Goal: Use online tool/utility: Utilize a website feature to perform a specific function

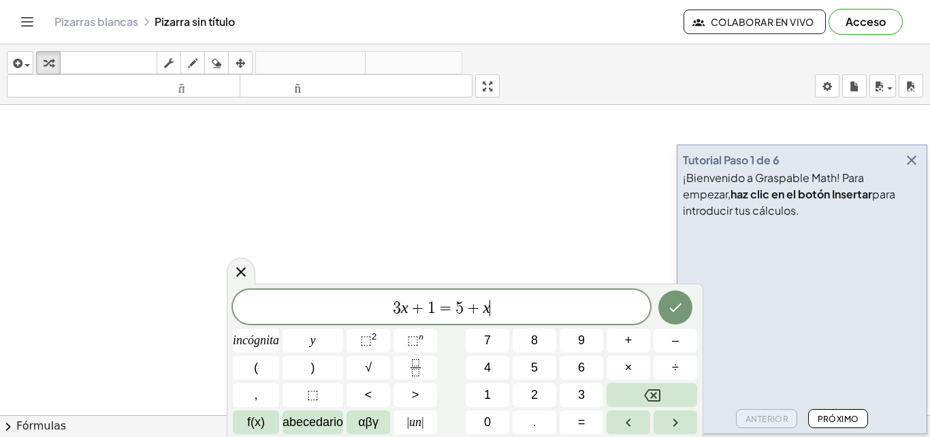
click at [916, 157] on icon "button" at bounding box center [912, 160] width 16 height 16
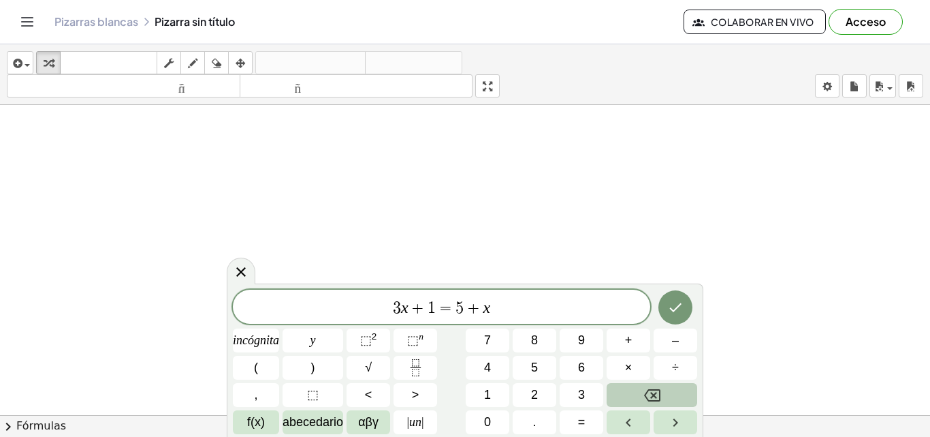
click at [658, 390] on icon "Retroceso" at bounding box center [652, 395] width 16 height 12
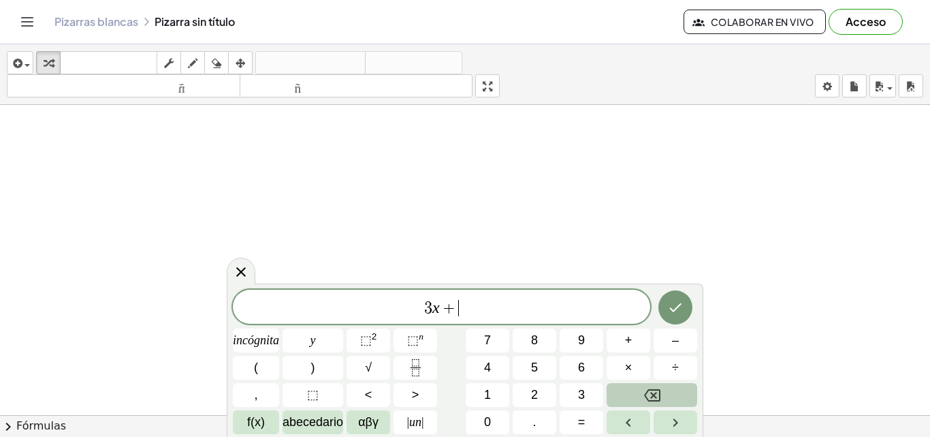
click at [658, 390] on icon "Retroceso" at bounding box center [652, 395] width 16 height 12
click at [422, 369] on icon "Fracción" at bounding box center [415, 367] width 17 height 17
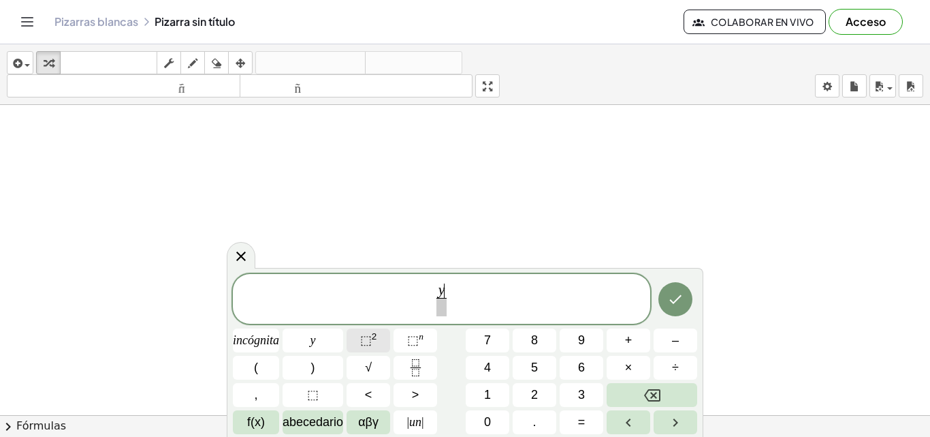
click at [361, 336] on font "⬚" at bounding box center [366, 340] width 12 height 14
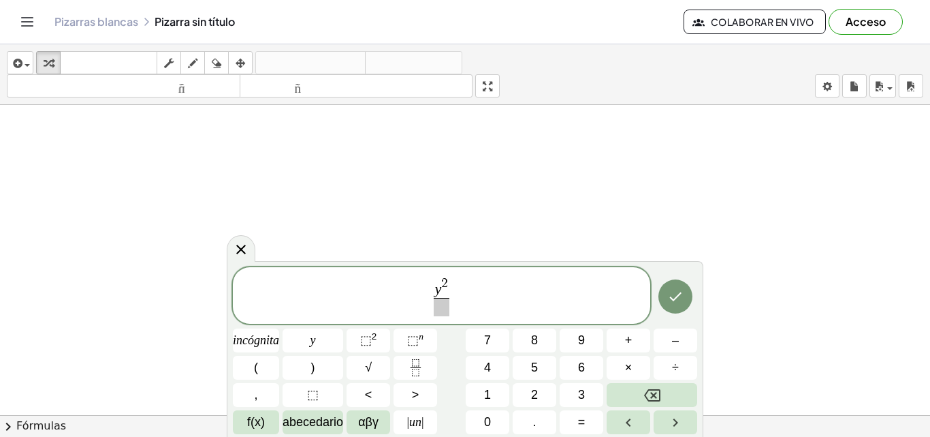
click at [441, 311] on span at bounding box center [442, 307] width 16 height 18
click at [419, 354] on div "y 2 9 ​ − ​ incógnita y ⬚ 2 ⬚ n 7 8 9 + – ( ) √ 4 5 6 × ÷ , ⬚ < > 1 2 3 f(x) ab…" at bounding box center [465, 350] width 465 height 167
click at [419, 369] on icon "Fracción" at bounding box center [415, 367] width 17 height 17
click at [364, 341] on font "⬚" at bounding box center [366, 340] width 12 height 14
click at [460, 314] on span at bounding box center [462, 307] width 16 height 18
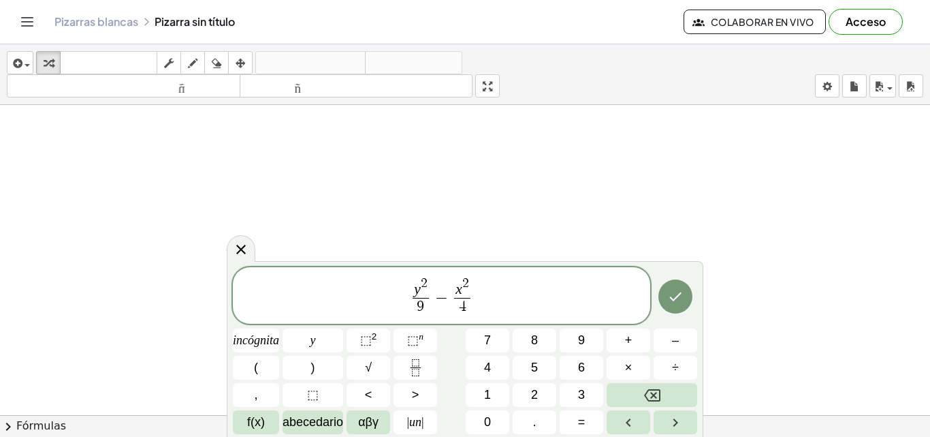
click at [490, 292] on span "y 2 9 ​ − x 2 4 ​ ​" at bounding box center [442, 296] width 418 height 42
click at [678, 296] on icon "Hecho" at bounding box center [676, 296] width 16 height 16
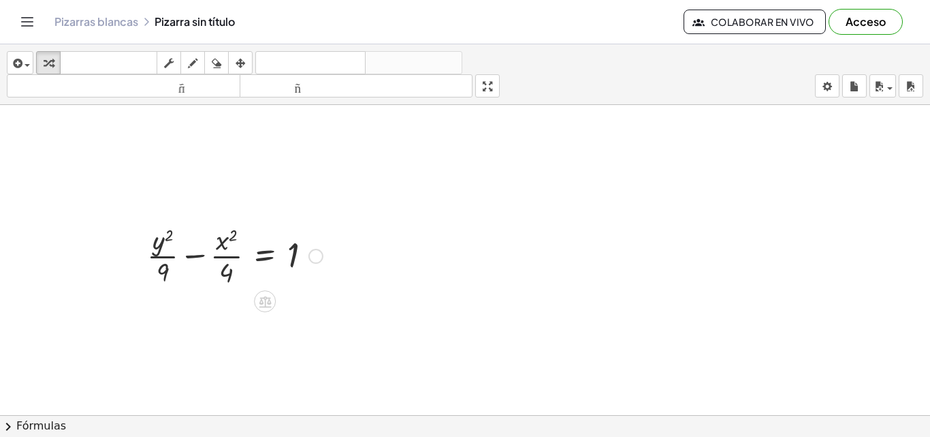
click at [208, 273] on div at bounding box center [234, 255] width 189 height 68
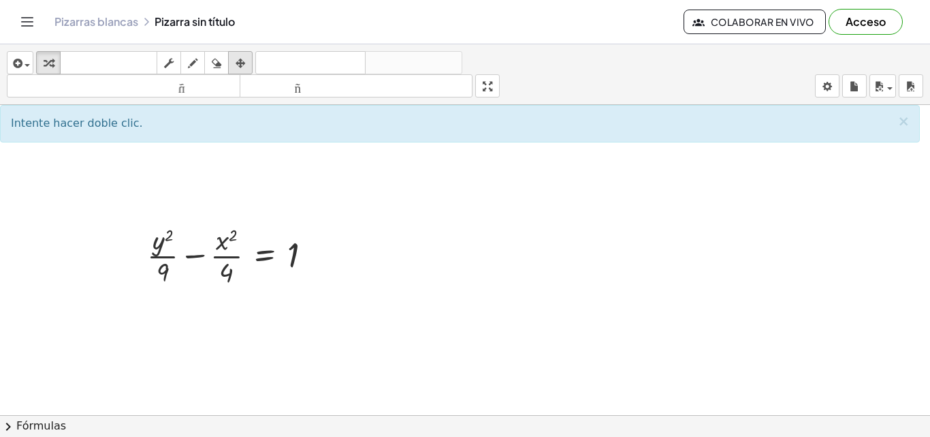
click at [245, 58] on icon "button" at bounding box center [241, 63] width 10 height 16
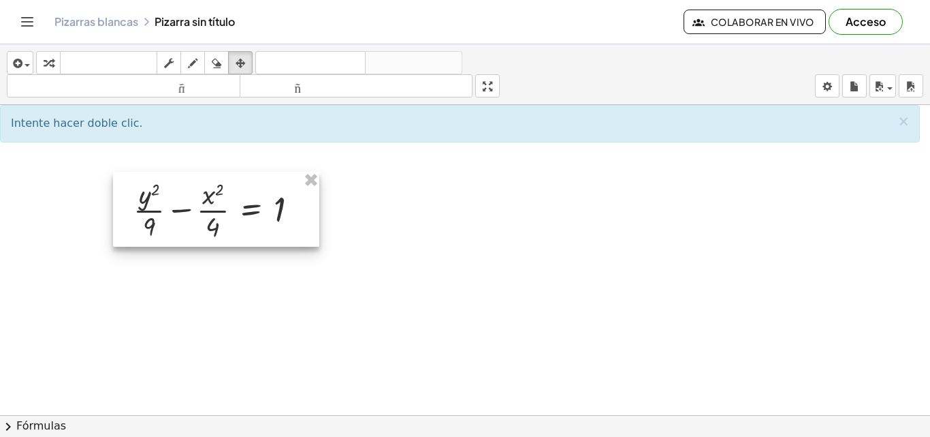
drag, startPoint x: 287, startPoint y: 262, endPoint x: 274, endPoint y: 216, distance: 47.6
click at [274, 216] on div at bounding box center [216, 209] width 206 height 75
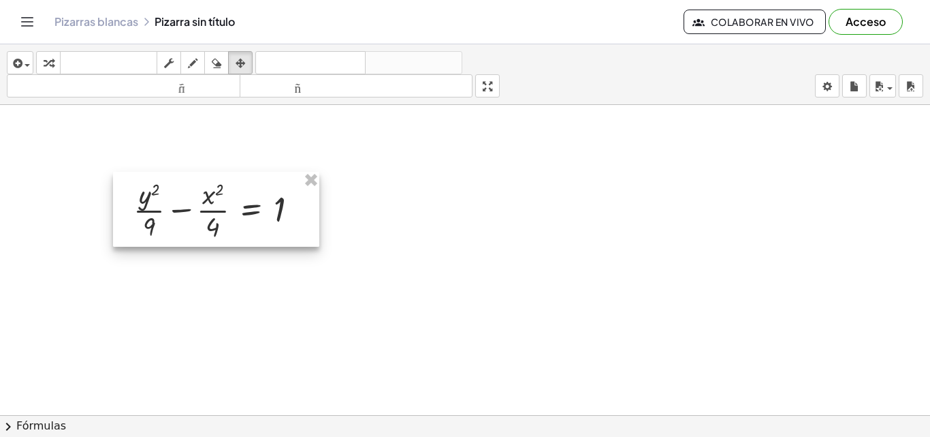
click at [276, 223] on div at bounding box center [216, 209] width 206 height 75
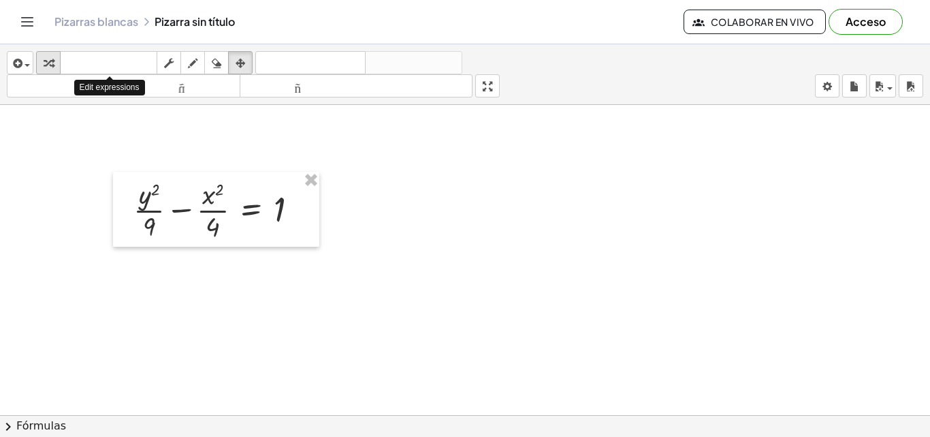
click at [58, 65] on button "transformar" at bounding box center [48, 62] width 25 height 23
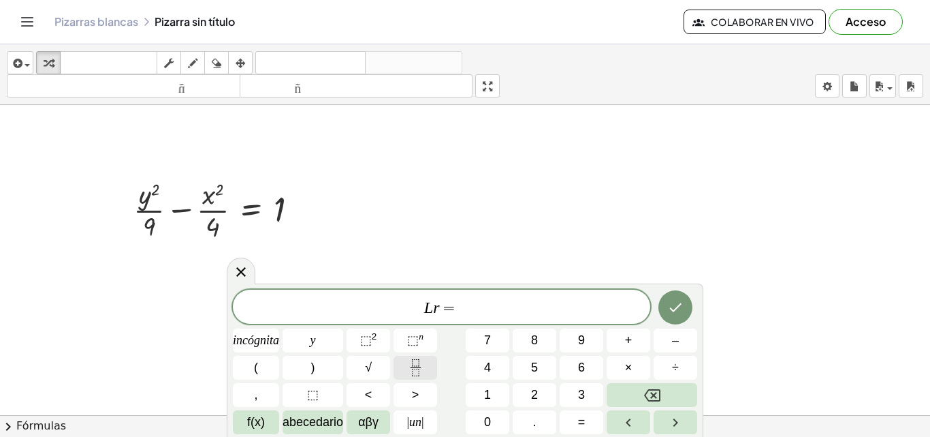
click at [423, 379] on button "Fracción" at bounding box center [416, 368] width 44 height 24
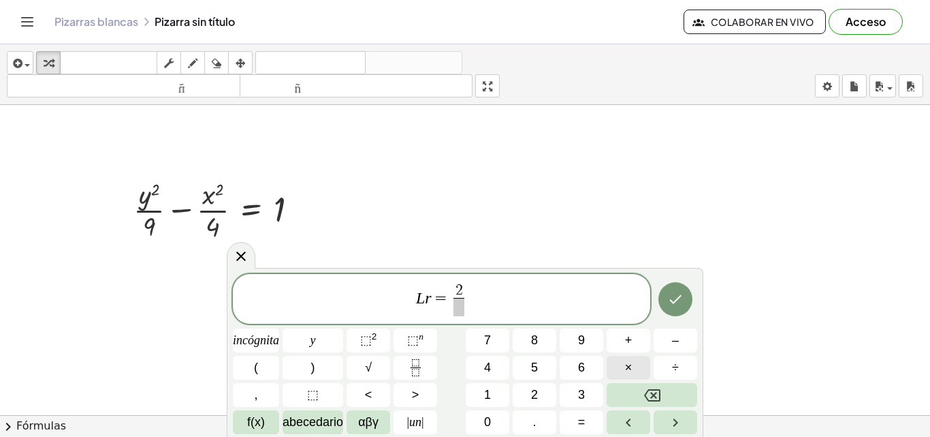
click at [617, 364] on button "×" at bounding box center [629, 368] width 44 height 24
click at [367, 332] on span "⬚ 2" at bounding box center [368, 340] width 17 height 18
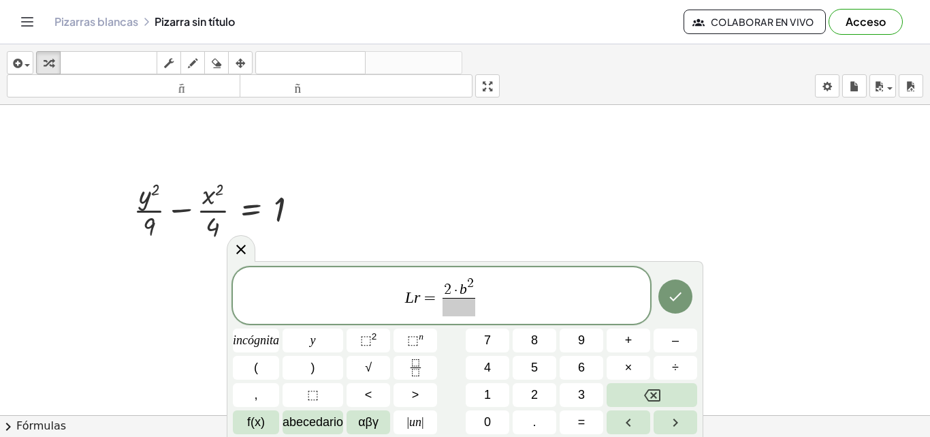
click at [470, 311] on span at bounding box center [459, 307] width 33 height 18
click at [678, 291] on icon "Hecho" at bounding box center [676, 296] width 16 height 16
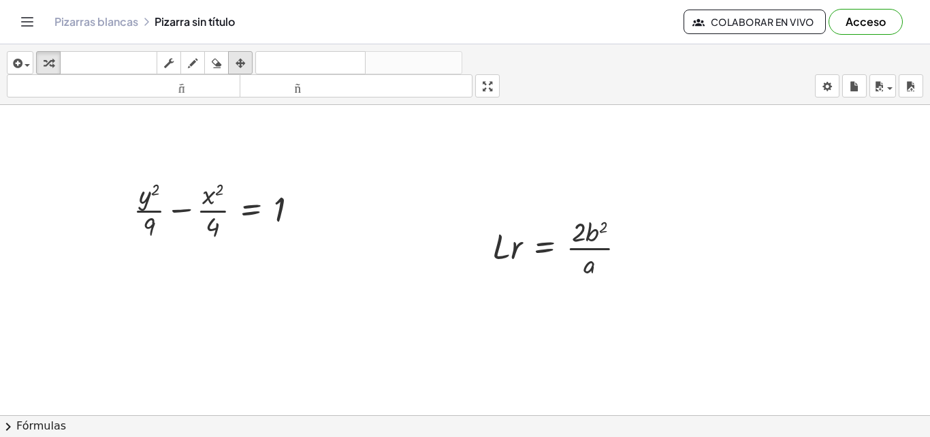
click at [249, 65] on div "button" at bounding box center [241, 62] width 18 height 16
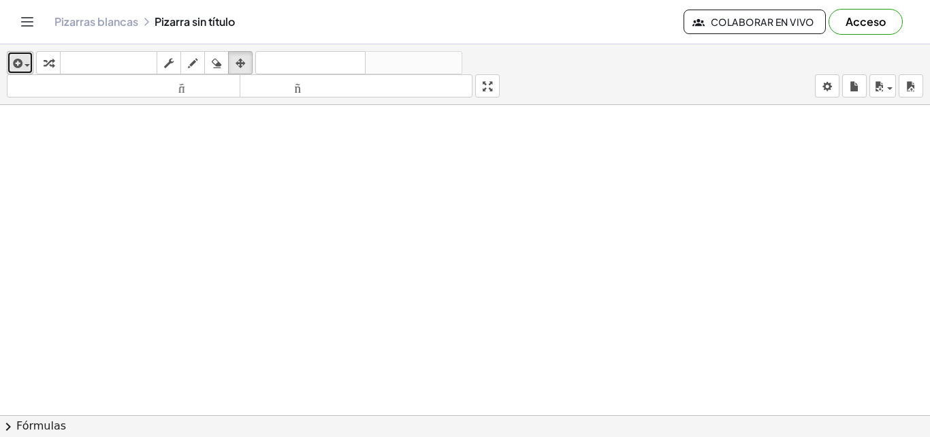
click at [30, 63] on div "button" at bounding box center [20, 62] width 20 height 16
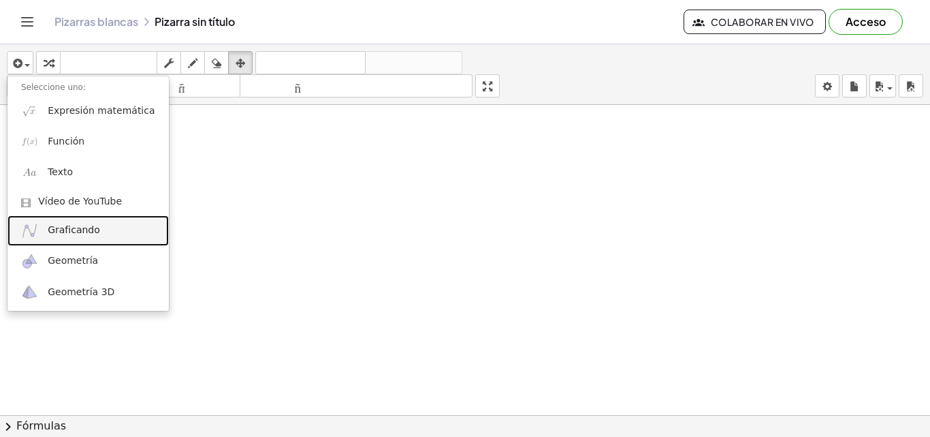
click at [92, 228] on font "Graficando" at bounding box center [74, 229] width 52 height 11
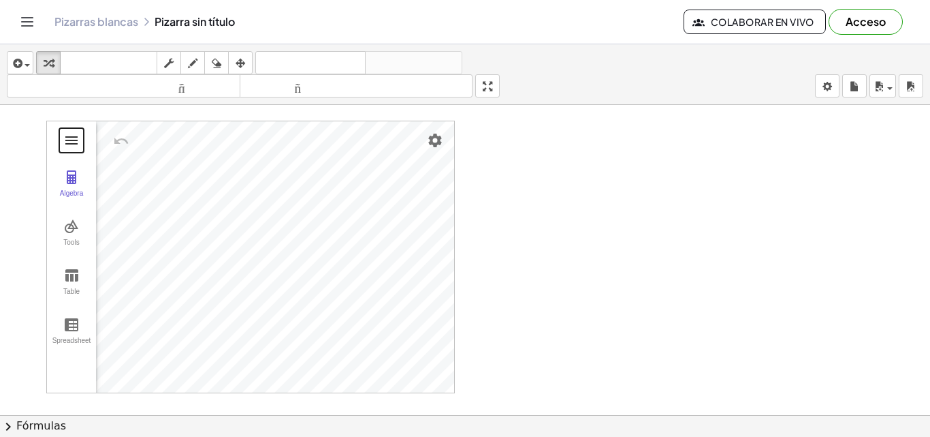
click at [81, 139] on button "Graphing Calculator" at bounding box center [71, 140] width 25 height 25
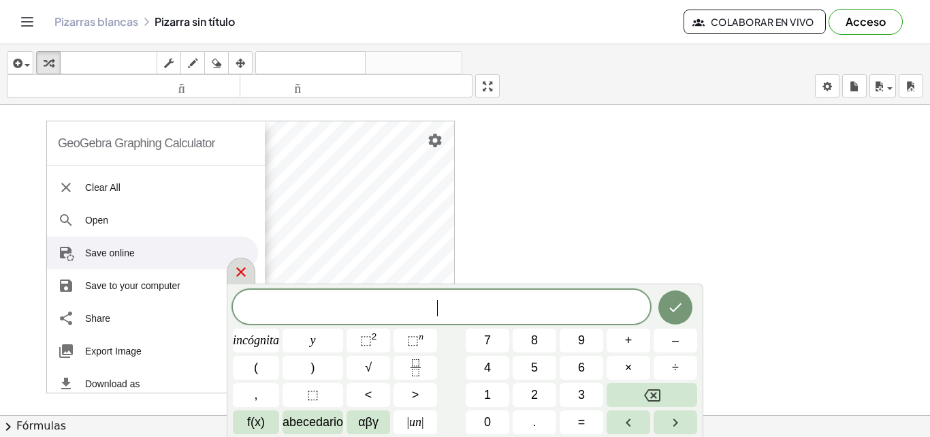
click at [242, 270] on icon at bounding box center [241, 272] width 16 height 16
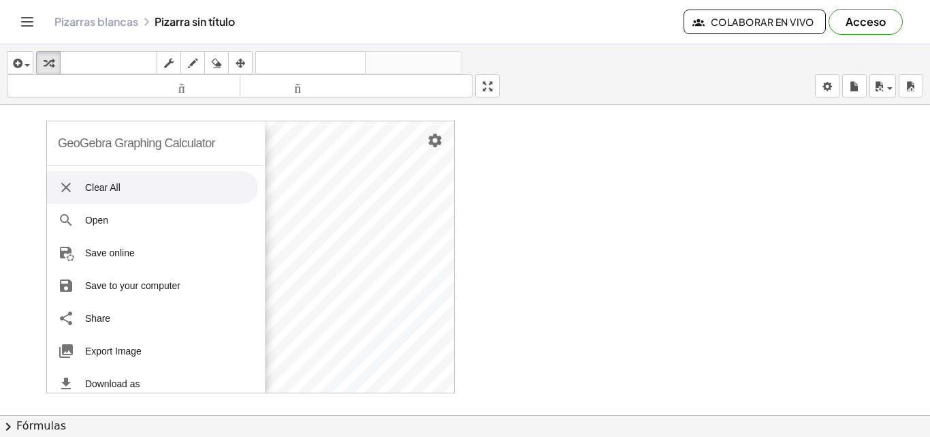
click at [65, 185] on img "Graphing Calculator" at bounding box center [66, 187] width 16 height 16
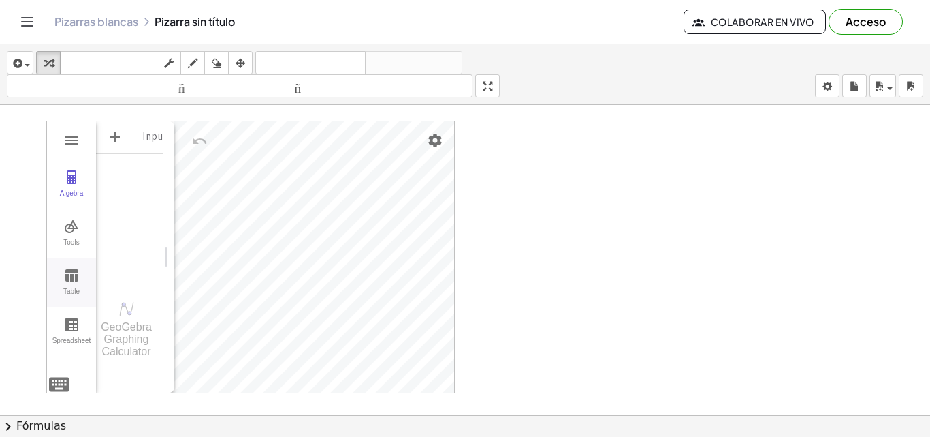
click at [79, 283] on img "Graphing Calculator" at bounding box center [71, 275] width 16 height 16
click at [155, 142] on div "x" at bounding box center [155, 137] width 6 height 16
click at [69, 322] on img "Graphing Calculator" at bounding box center [71, 324] width 16 height 16
click at [76, 326] on img "Graphing Calculator" at bounding box center [71, 324] width 16 height 16
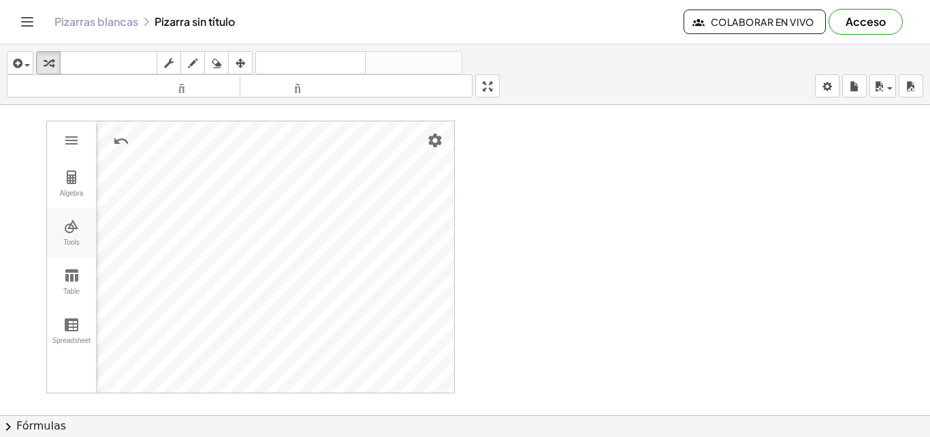
click at [76, 235] on button "Tools" at bounding box center [71, 232] width 49 height 49
click at [129, 238] on img "Point. Select position or line, function, or curve" at bounding box center [134, 234] width 54 height 22
click at [137, 245] on button "Point" at bounding box center [134, 246] width 54 height 49
click at [133, 253] on div "Point" at bounding box center [134, 260] width 54 height 19
click at [138, 230] on img "Point. Select position or line, function, or curve" at bounding box center [134, 234] width 54 height 22
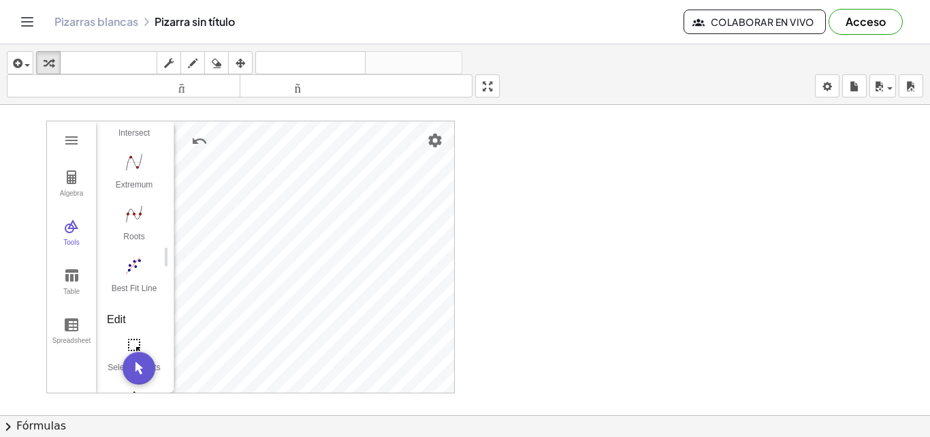
scroll to position [114, 0]
click at [146, 240] on button "Intersect" at bounding box center [134, 236] width 54 height 49
click at [330, 255] on div "GeoGebra Graphing Calculator Clear All Open Save online Save to your computer S…" at bounding box center [250, 257] width 409 height 272
click at [143, 298] on button "Slider" at bounding box center [134, 298] width 54 height 49
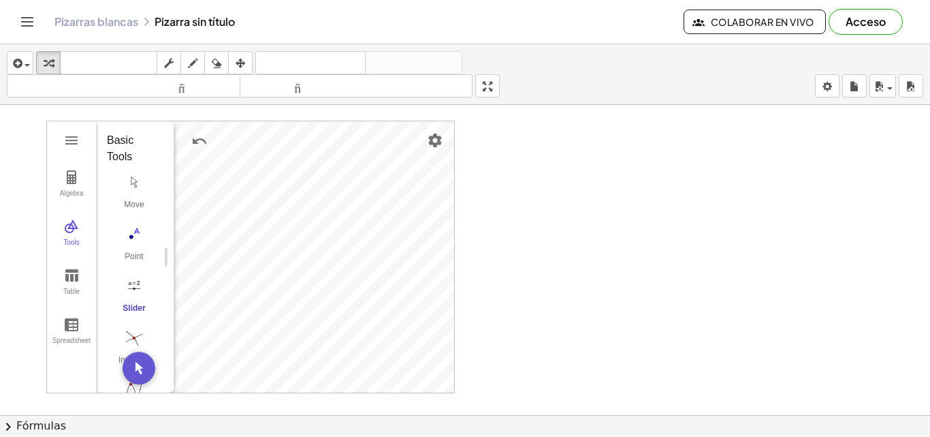
click at [356, 292] on div "GeoGebra Graphing Calculator Clear All Open Save online Save to your computer S…" at bounding box center [250, 257] width 409 height 272
click at [74, 143] on img "Graphing Calculator" at bounding box center [71, 140] width 16 height 16
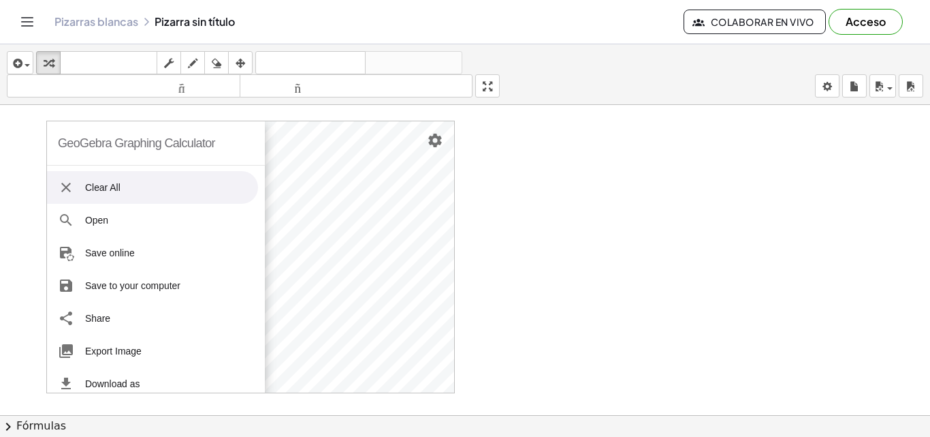
click at [105, 200] on li "Clear All" at bounding box center [152, 187] width 211 height 33
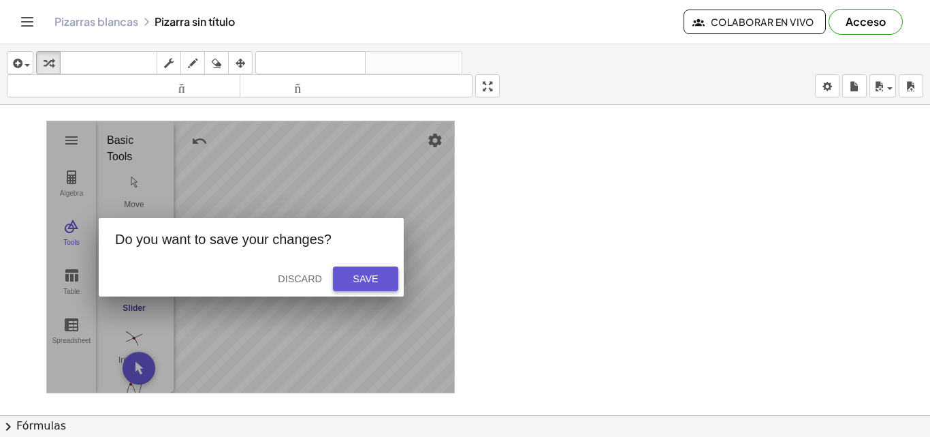
click at [371, 280] on div "Save" at bounding box center [366, 278] width 44 height 11
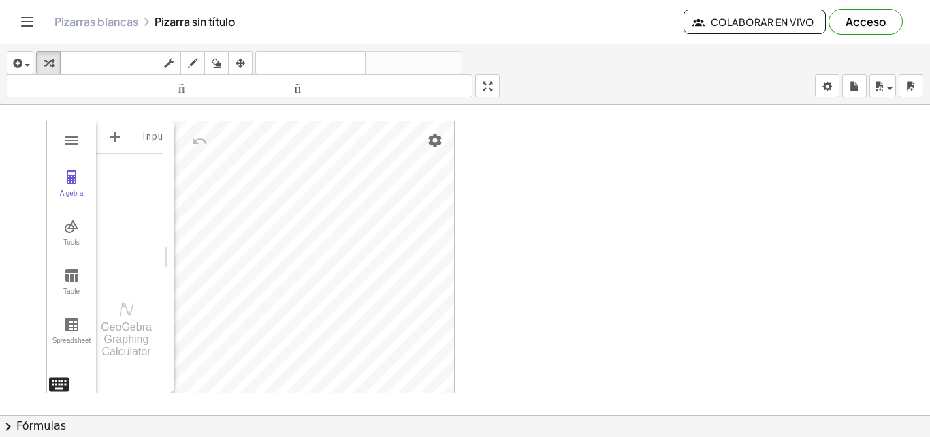
click at [61, 391] on div "GeoGebra Graphing Calculator Clear All Open Save online Save to your computer S…" at bounding box center [250, 257] width 409 height 272
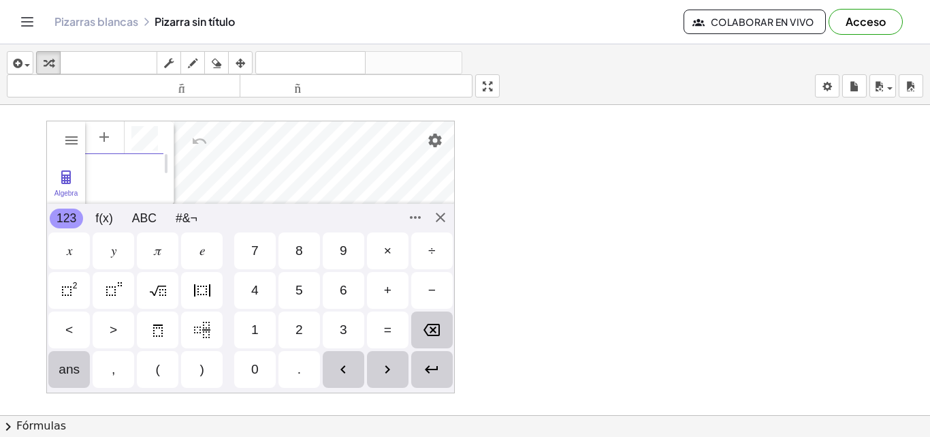
scroll to position [7, 0]
click at [445, 233] on div "÷" at bounding box center [432, 250] width 42 height 37
click at [440, 221] on div "GeoGebra Graphing Calculator Clear All Open Save online Save to your computer S…" at bounding box center [250, 257] width 409 height 272
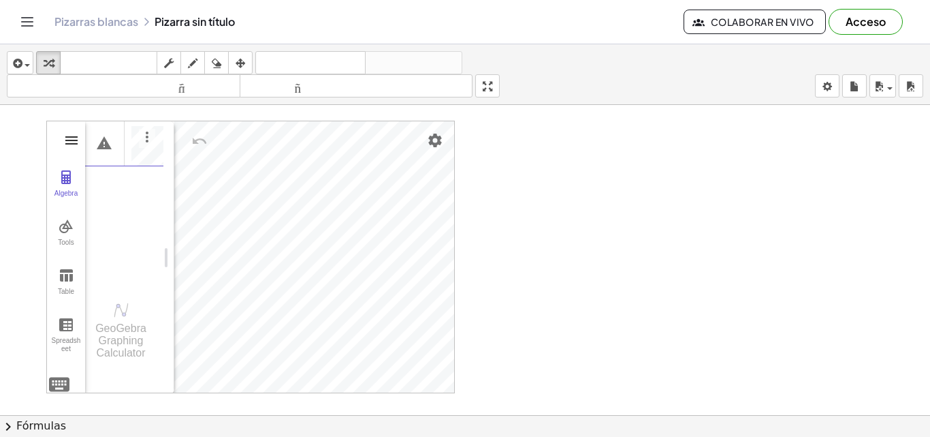
click at [78, 146] on img "Graphing Calculator" at bounding box center [71, 140] width 16 height 16
click at [213, 196] on div "GeoGebra Graphing Calculator Clear All Open Save online Save to your computer S…" at bounding box center [250, 257] width 409 height 272
click at [245, 60] on icon "button" at bounding box center [241, 63] width 10 height 16
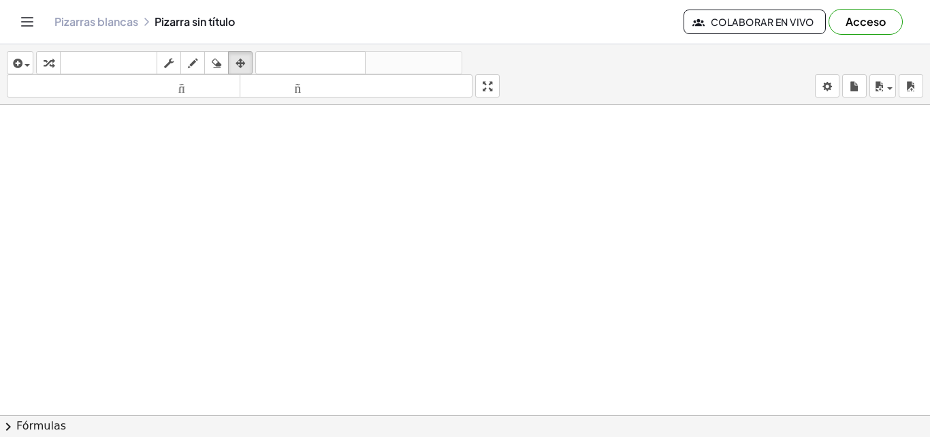
click at [50, 61] on icon "button" at bounding box center [49, 63] width 10 height 16
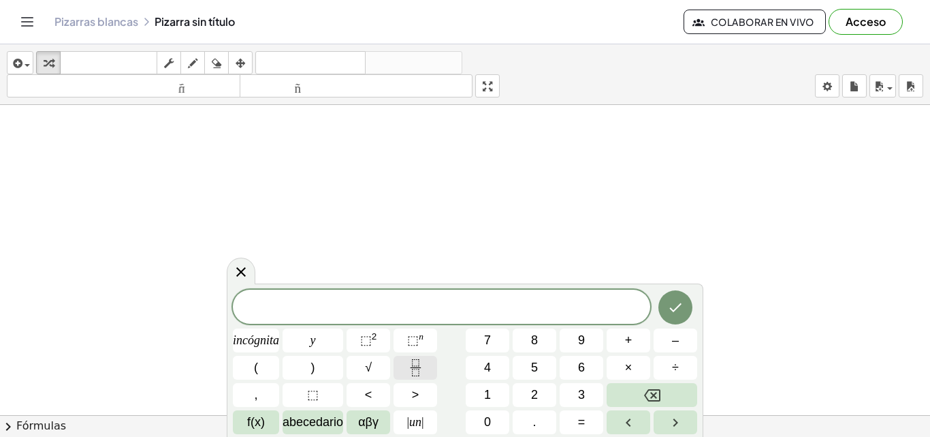
click at [414, 366] on icon "Fracción" at bounding box center [415, 367] width 17 height 17
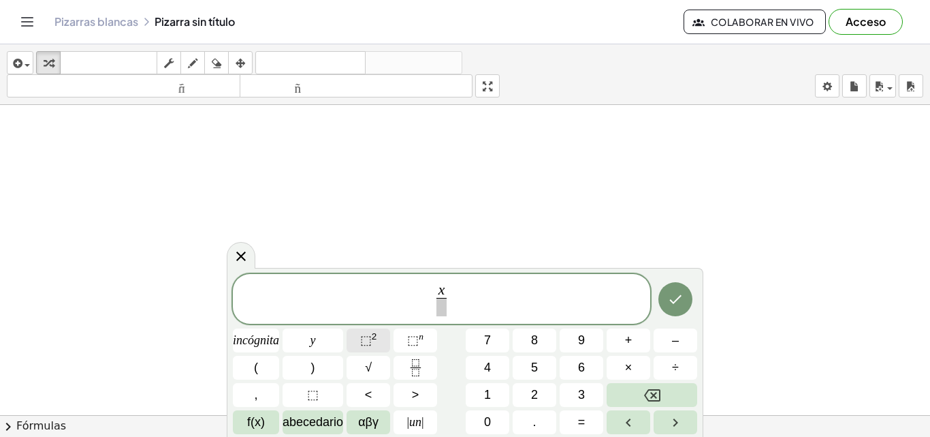
click at [377, 332] on font "2" at bounding box center [374, 336] width 5 height 10
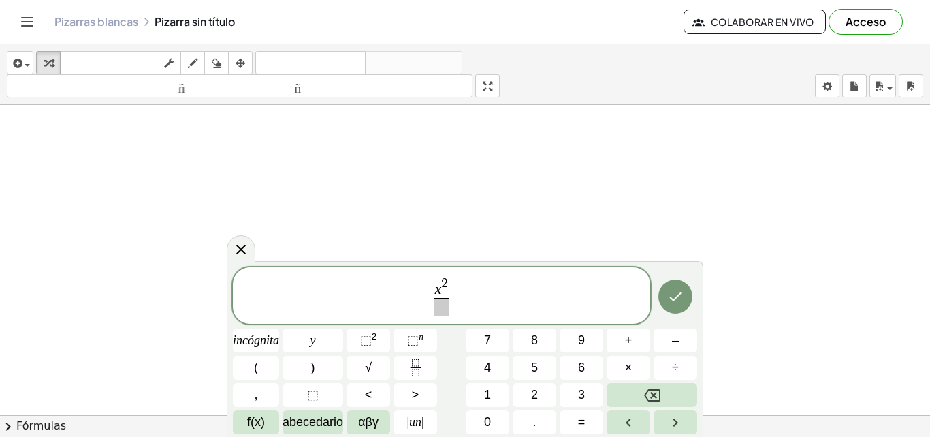
click at [446, 312] on span at bounding box center [442, 307] width 16 height 18
click at [462, 296] on span "x 2 3 0 ​ ​" at bounding box center [442, 296] width 418 height 42
click at [423, 370] on icon "Fracción" at bounding box center [415, 367] width 17 height 17
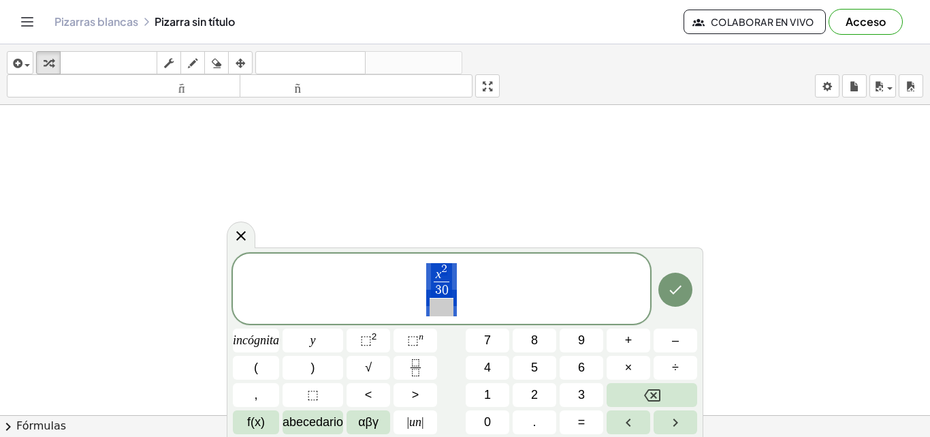
drag, startPoint x: 467, startPoint y: 305, endPoint x: 441, endPoint y: 302, distance: 25.4
click at [441, 302] on span "x 2 3 0 ​ ​" at bounding box center [442, 290] width 418 height 56
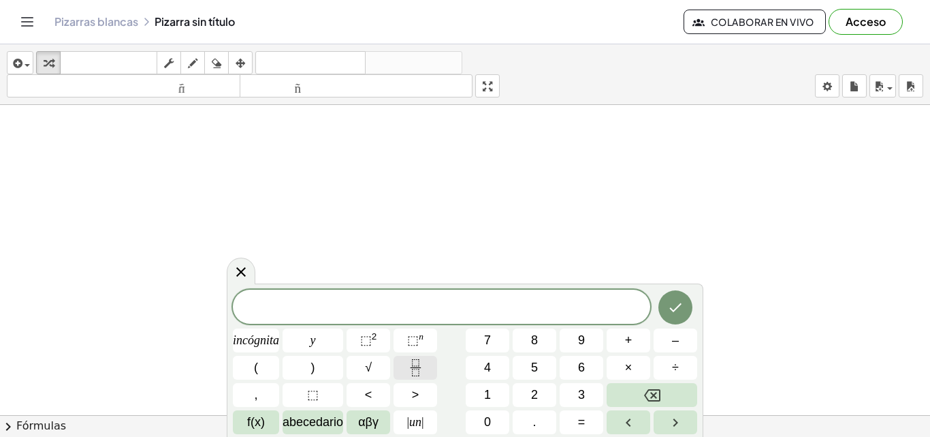
click at [415, 369] on icon "Fracción" at bounding box center [415, 367] width 17 height 17
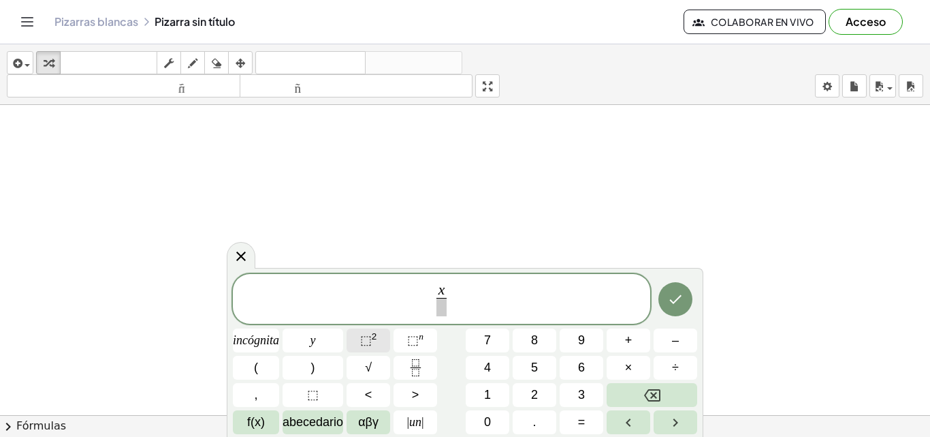
click at [373, 335] on font "2" at bounding box center [374, 336] width 5 height 10
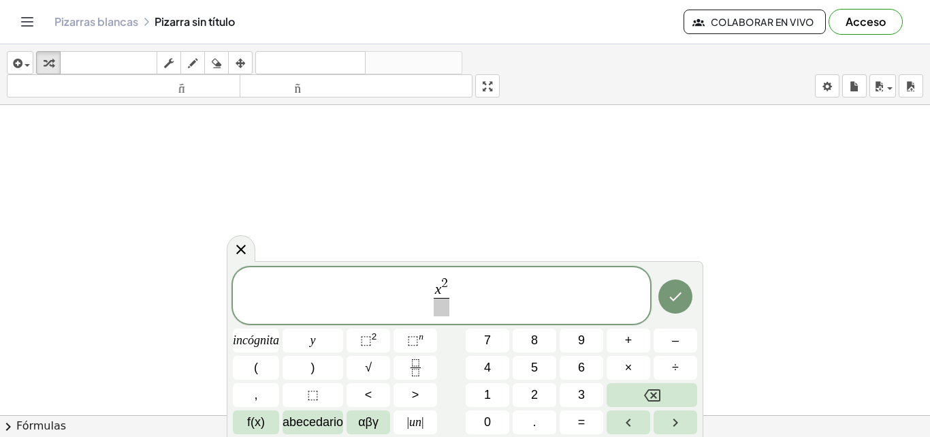
click at [438, 309] on span at bounding box center [442, 307] width 16 height 18
click at [416, 372] on icon "Fracción" at bounding box center [415, 367] width 17 height 17
click at [321, 339] on button "y" at bounding box center [313, 340] width 61 height 24
click at [377, 339] on font "2" at bounding box center [374, 336] width 5 height 10
click at [462, 302] on span at bounding box center [463, 307] width 16 height 18
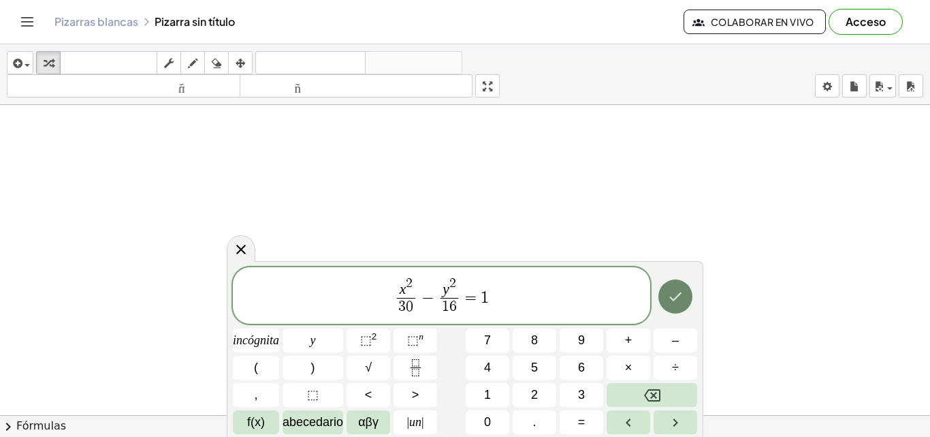
click at [674, 294] on icon "Hecho" at bounding box center [676, 296] width 16 height 16
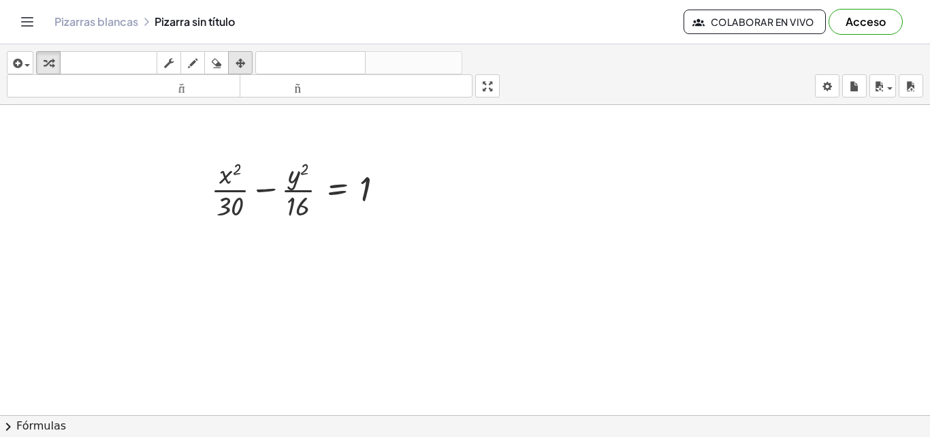
click at [235, 59] on div "button" at bounding box center [241, 62] width 18 height 16
click at [50, 57] on icon "button" at bounding box center [49, 63] width 10 height 16
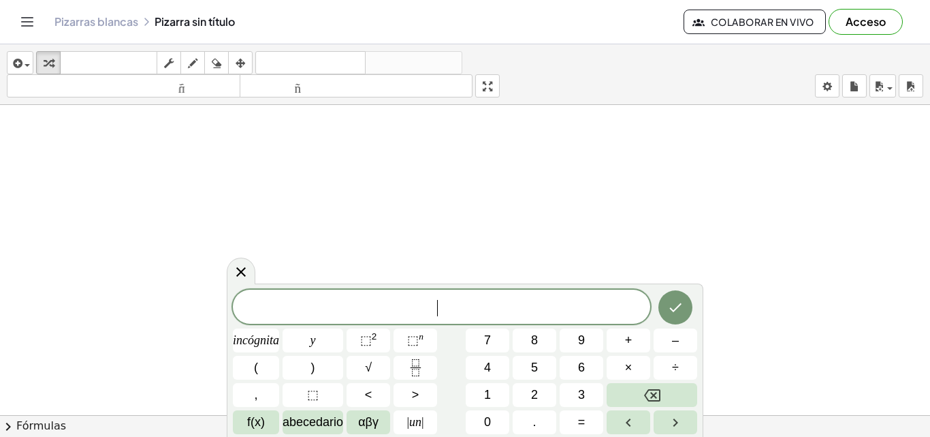
click at [418, 363] on icon "Fracción" at bounding box center [415, 367] width 17 height 17
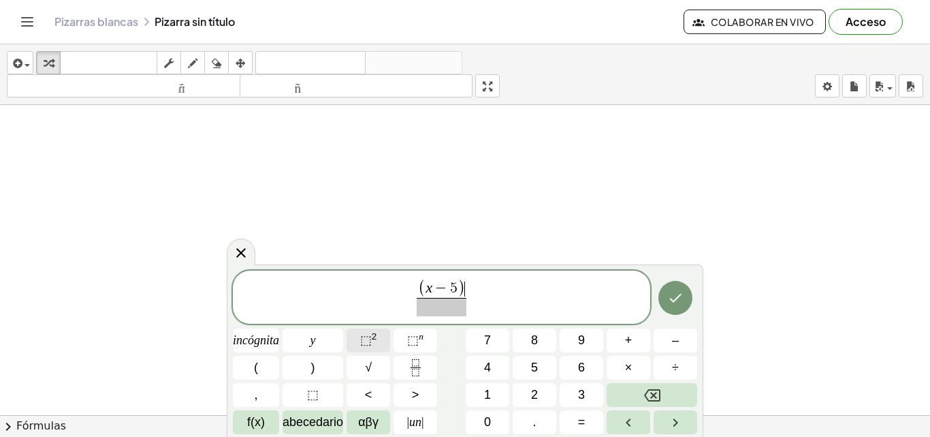
click at [371, 340] on font "⬚" at bounding box center [366, 340] width 12 height 14
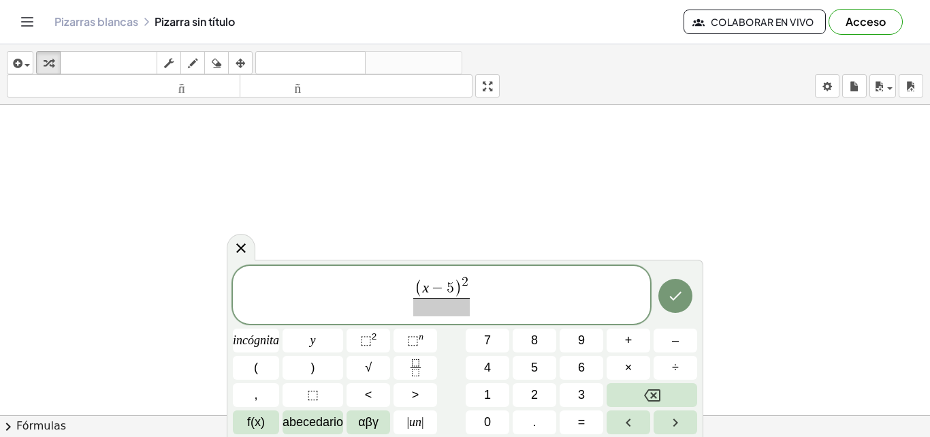
click at [443, 305] on span at bounding box center [441, 307] width 57 height 18
click at [480, 297] on span "( x − 5 ) 2 5 ​ ​" at bounding box center [442, 296] width 418 height 44
click at [420, 371] on icon "Fracción" at bounding box center [415, 367] width 17 height 17
click at [375, 337] on font "2" at bounding box center [374, 336] width 5 height 10
click at [501, 305] on span "​" at bounding box center [482, 307] width 57 height 18
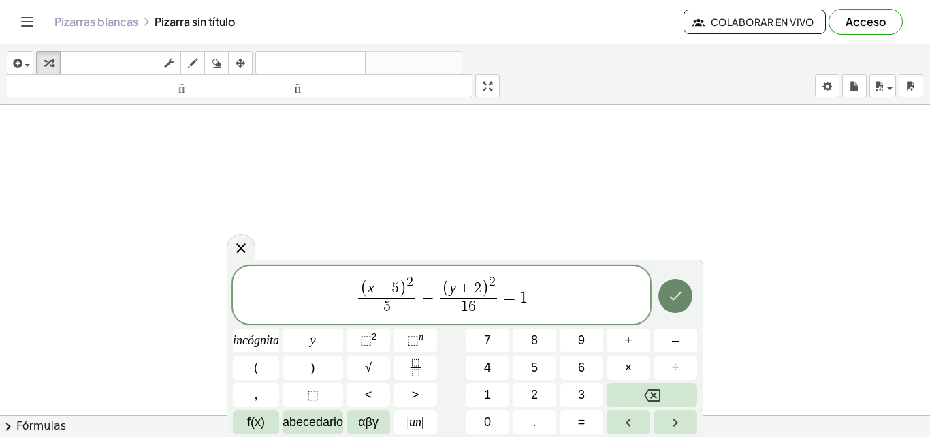
click at [678, 282] on button "Hecho" at bounding box center [676, 296] width 34 height 34
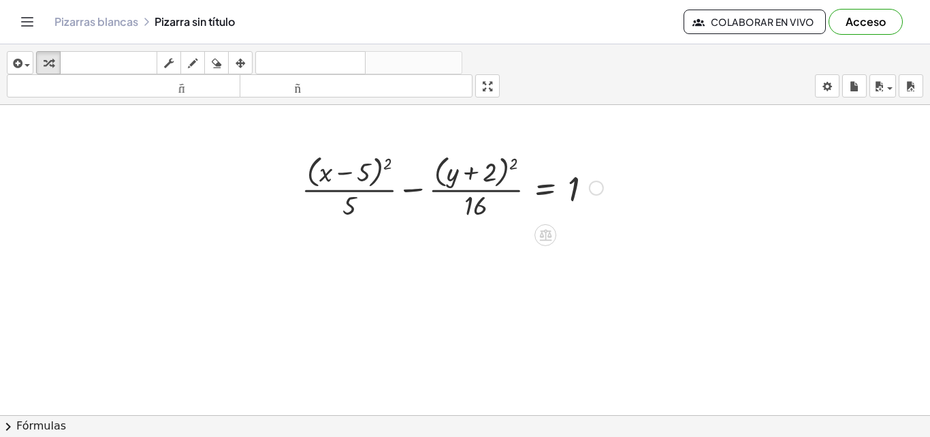
click at [350, 199] on div at bounding box center [452, 187] width 315 height 72
click at [347, 173] on div at bounding box center [452, 187] width 315 height 72
click at [245, 69] on icon "button" at bounding box center [241, 63] width 10 height 16
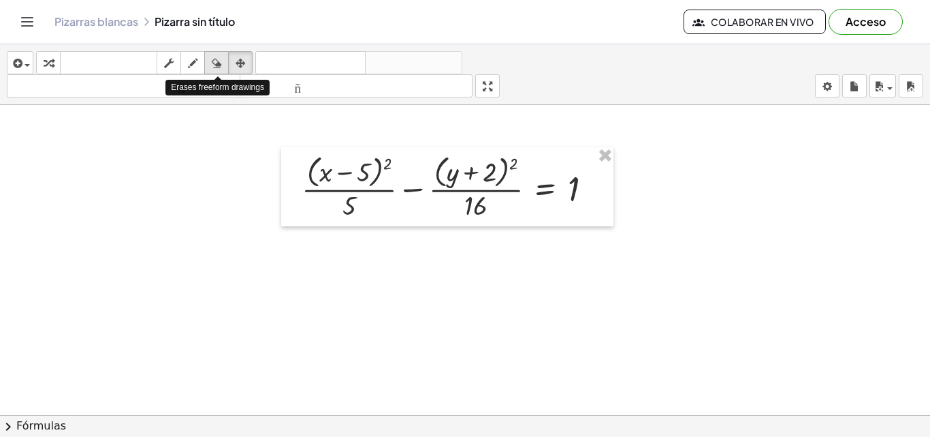
click at [227, 64] on button "borrar" at bounding box center [216, 62] width 25 height 23
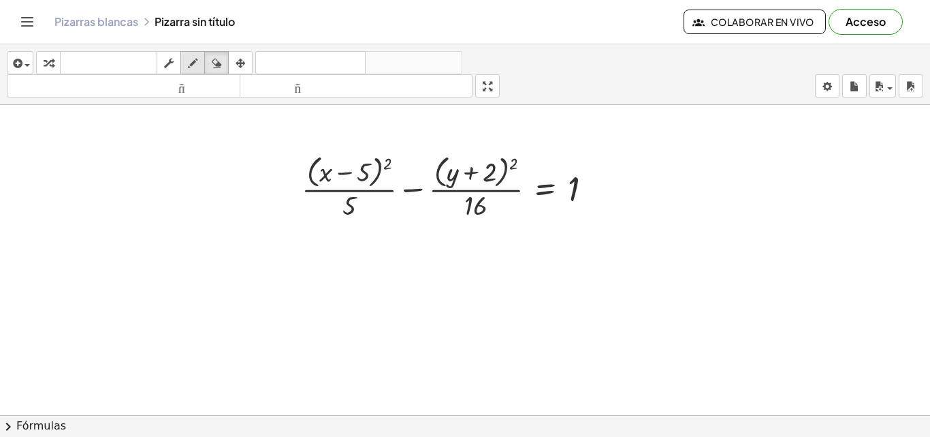
click at [191, 64] on icon "button" at bounding box center [193, 63] width 10 height 16
drag, startPoint x: 327, startPoint y: 198, endPoint x: 340, endPoint y: 211, distance: 18.8
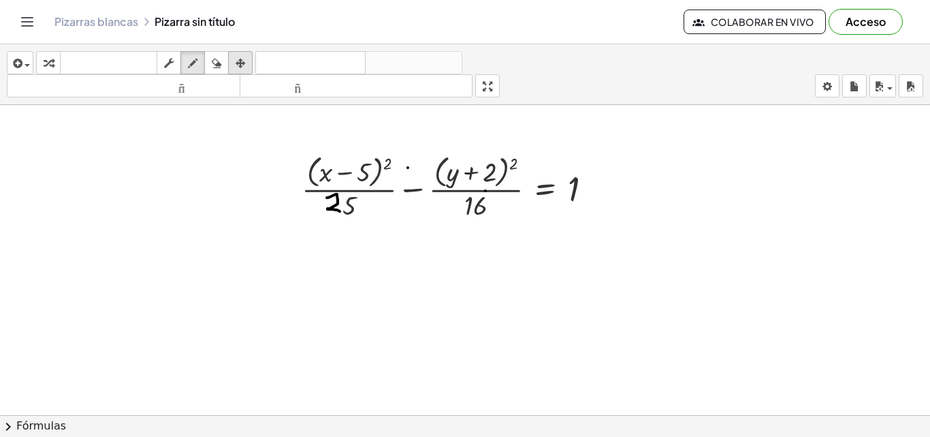
click at [239, 58] on icon "button" at bounding box center [241, 63] width 10 height 16
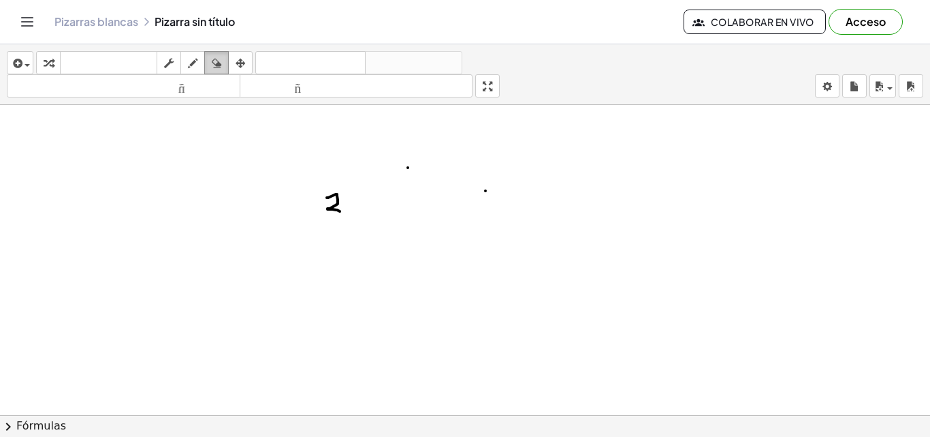
click at [214, 65] on icon "button" at bounding box center [217, 63] width 10 height 16
drag, startPoint x: 327, startPoint y: 202, endPoint x: 475, endPoint y: 185, distance: 149.6
drag, startPoint x: 471, startPoint y: 183, endPoint x: 337, endPoint y: 153, distance: 138.0
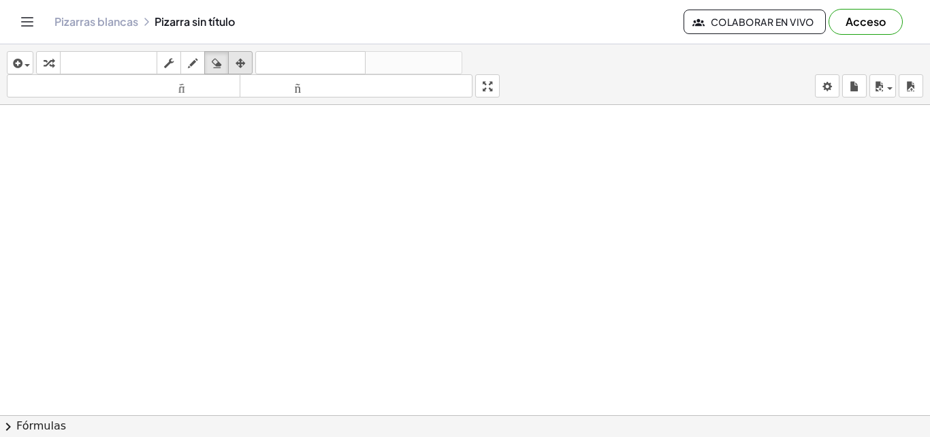
click at [242, 62] on icon "button" at bounding box center [241, 63] width 10 height 16
click at [47, 67] on icon "button" at bounding box center [49, 63] width 10 height 16
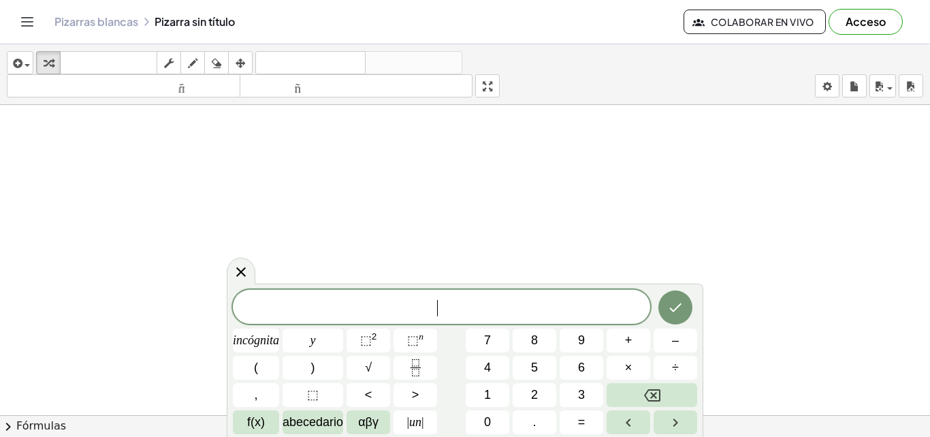
click at [418, 367] on rect "Fracción" at bounding box center [415, 367] width 10 height 1
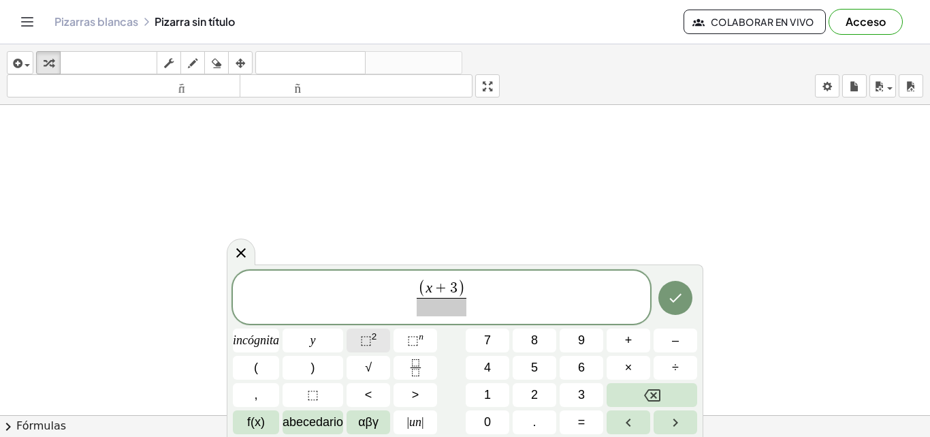
click at [373, 337] on font "2" at bounding box center [374, 336] width 5 height 10
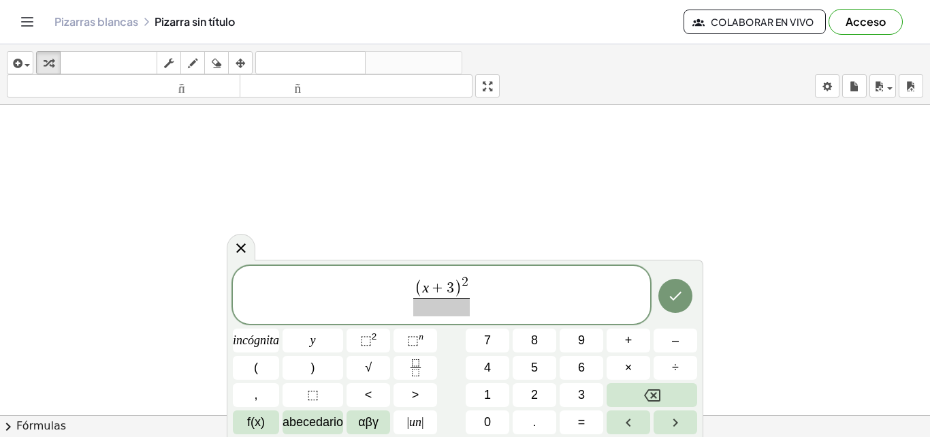
click at [427, 315] on span at bounding box center [441, 307] width 57 height 18
click at [405, 362] on button "Fracción" at bounding box center [416, 368] width 44 height 24
click at [466, 291] on span "​ y − 1" at bounding box center [482, 290] width 35 height 15
click at [505, 283] on span "( ​ y − 1 )" at bounding box center [483, 289] width 50 height 18
click at [384, 334] on button "⬚ 2" at bounding box center [369, 340] width 44 height 24
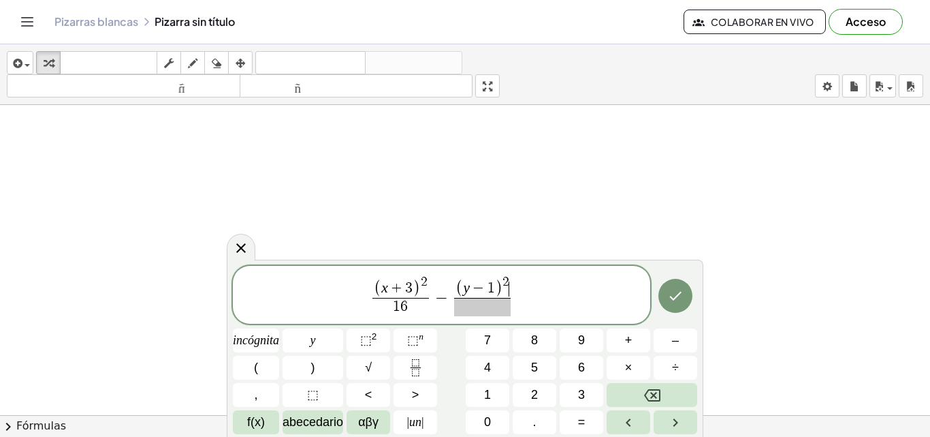
click at [485, 306] on span at bounding box center [482, 307] width 57 height 18
click at [533, 298] on span "( x + 3 ) 2 1 6 ​ − ( y − 1 ) 2 9 ​ ​" at bounding box center [442, 296] width 418 height 44
click at [671, 298] on icon "Hecho" at bounding box center [676, 295] width 16 height 16
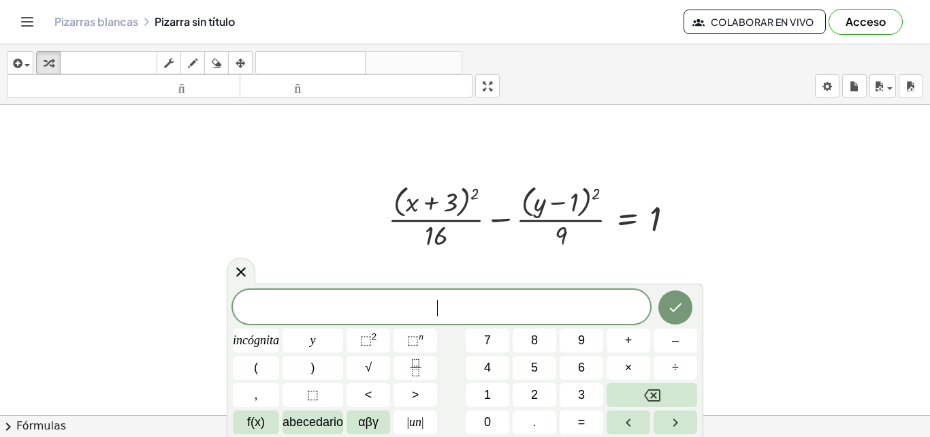
click at [426, 375] on button "Fracción" at bounding box center [416, 368] width 44 height 24
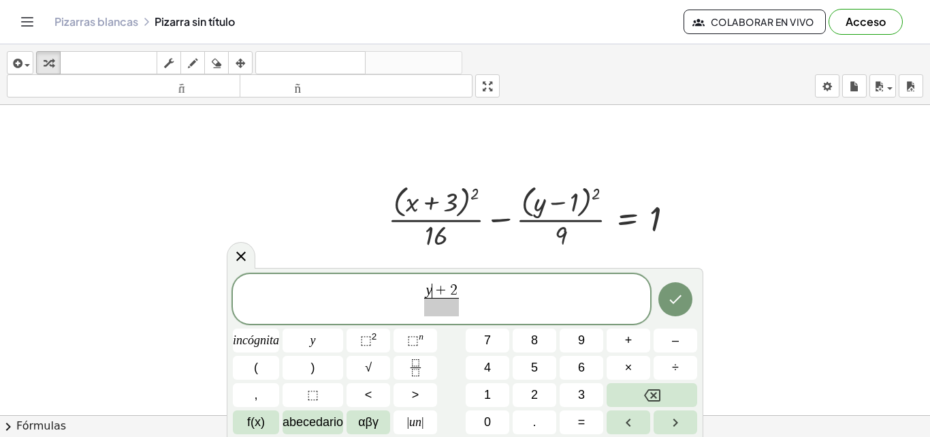
click at [430, 292] on var "y" at bounding box center [429, 289] width 7 height 16
click at [423, 287] on span "y ​ + 2 ​" at bounding box center [442, 299] width 40 height 33
click at [428, 290] on var "y" at bounding box center [429, 289] width 7 height 16
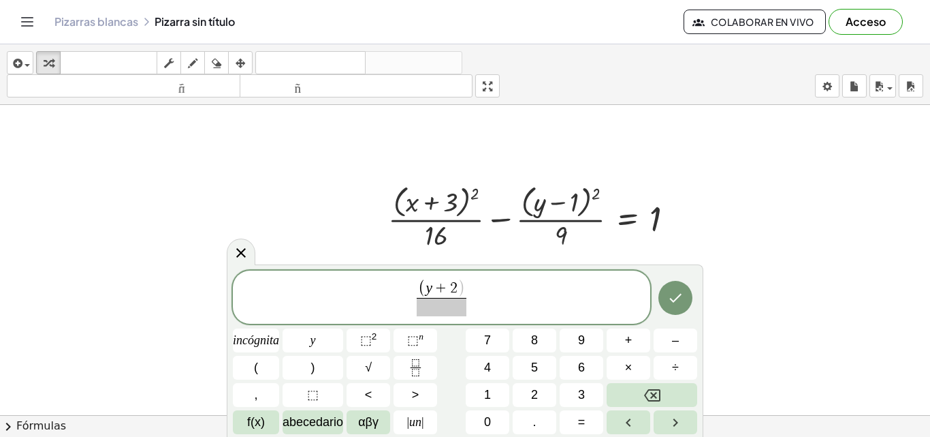
click at [469, 285] on span "( ​ y + 2 ) ​" at bounding box center [442, 298] width 56 height 36
click at [463, 287] on span ")" at bounding box center [461, 289] width 7 height 18
click at [364, 338] on font "⬚" at bounding box center [366, 340] width 12 height 14
click at [437, 299] on span at bounding box center [441, 307] width 57 height 18
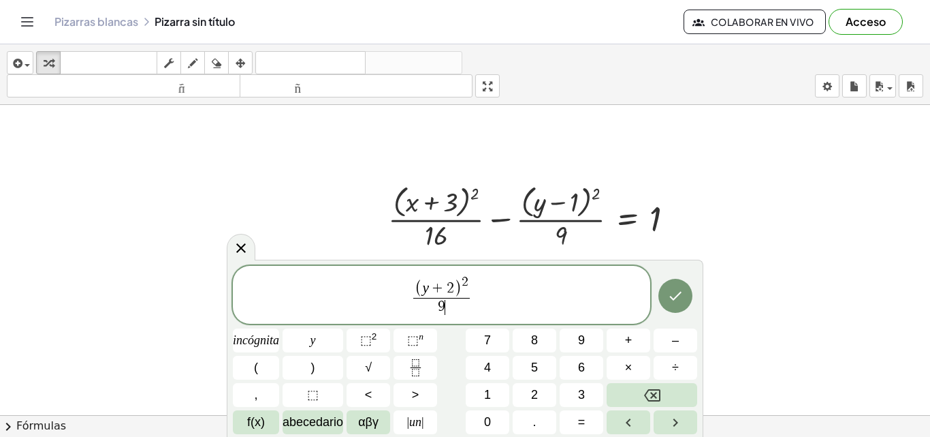
click at [480, 296] on span "( y + 2 ) 2 9 ​ ​" at bounding box center [442, 296] width 418 height 44
click at [416, 358] on button "Fracción" at bounding box center [416, 368] width 44 height 24
click at [266, 369] on button "(" at bounding box center [256, 368] width 46 height 24
click at [371, 328] on button "⬚ 2" at bounding box center [369, 340] width 44 height 24
click at [475, 304] on span "​" at bounding box center [482, 307] width 57 height 18
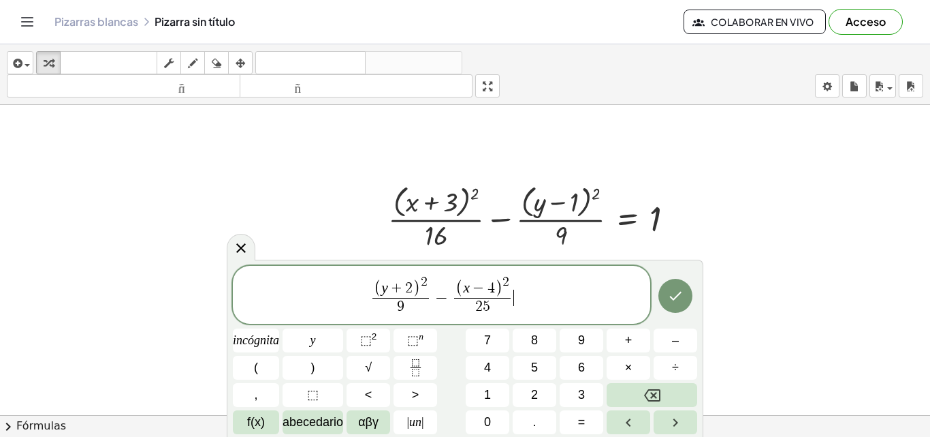
click at [520, 299] on span "( y + 2 ) 2 9 ​ − ( x − 4 ) 2 2 5 ​ ​" at bounding box center [442, 296] width 418 height 44
click at [676, 294] on icon "Hecho" at bounding box center [676, 295] width 16 height 16
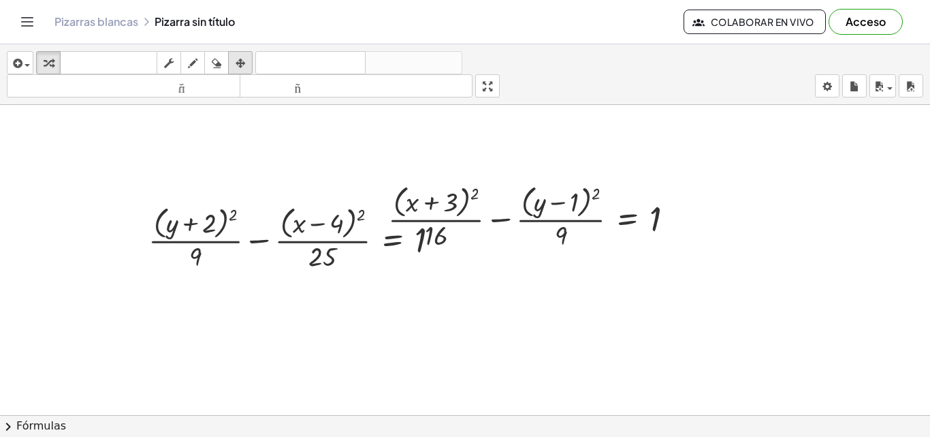
click at [245, 61] on icon "button" at bounding box center [241, 63] width 10 height 16
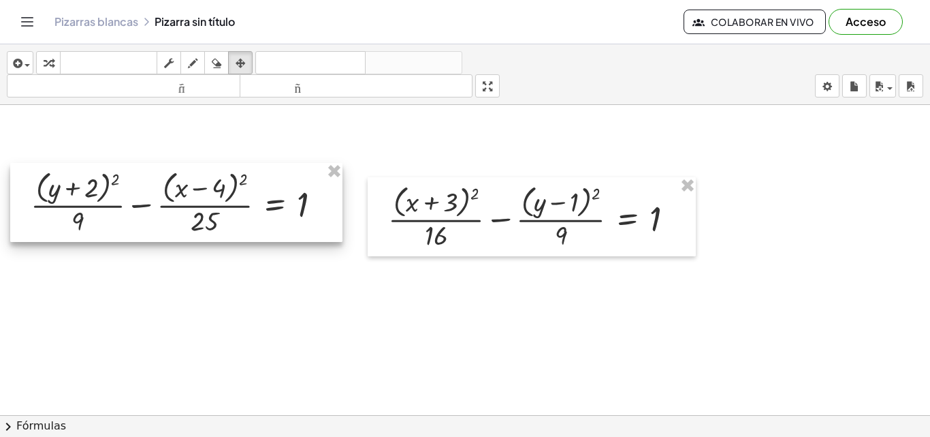
drag, startPoint x: 443, startPoint y: 240, endPoint x: 326, endPoint y: 205, distance: 123.1
click at [326, 205] on div at bounding box center [176, 202] width 332 height 79
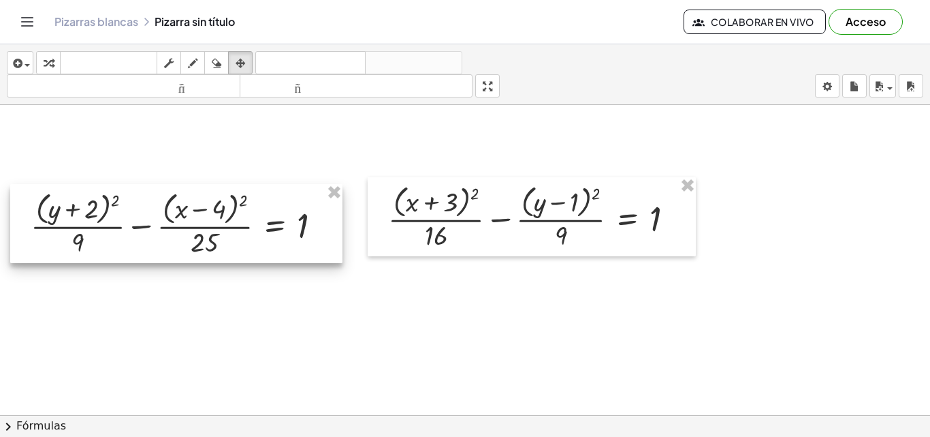
drag, startPoint x: 329, startPoint y: 213, endPoint x: 329, endPoint y: 234, distance: 21.1
click at [329, 234] on div at bounding box center [176, 223] width 332 height 79
